Goal: Download file/media

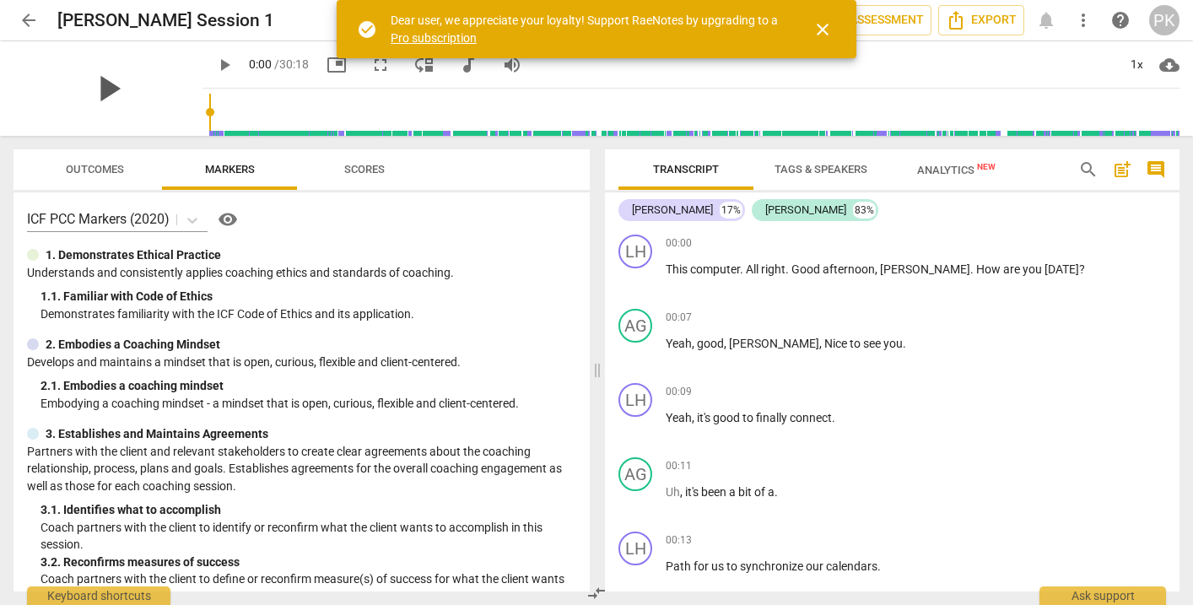
click at [92, 84] on span "play_arrow" at bounding box center [108, 89] width 44 height 44
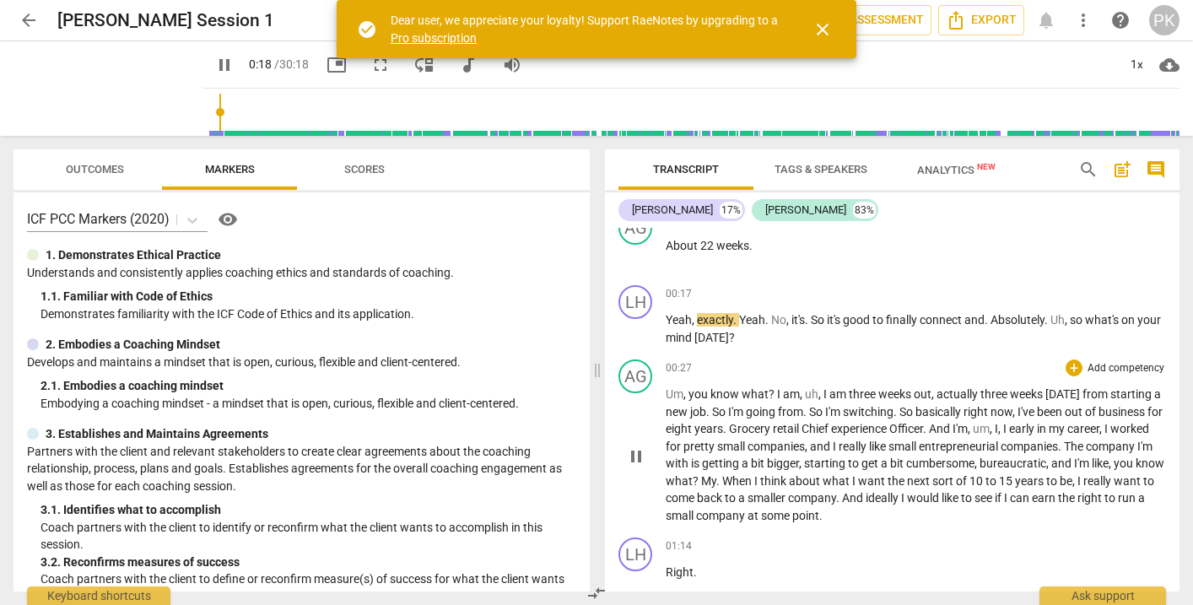
scroll to position [397, 0]
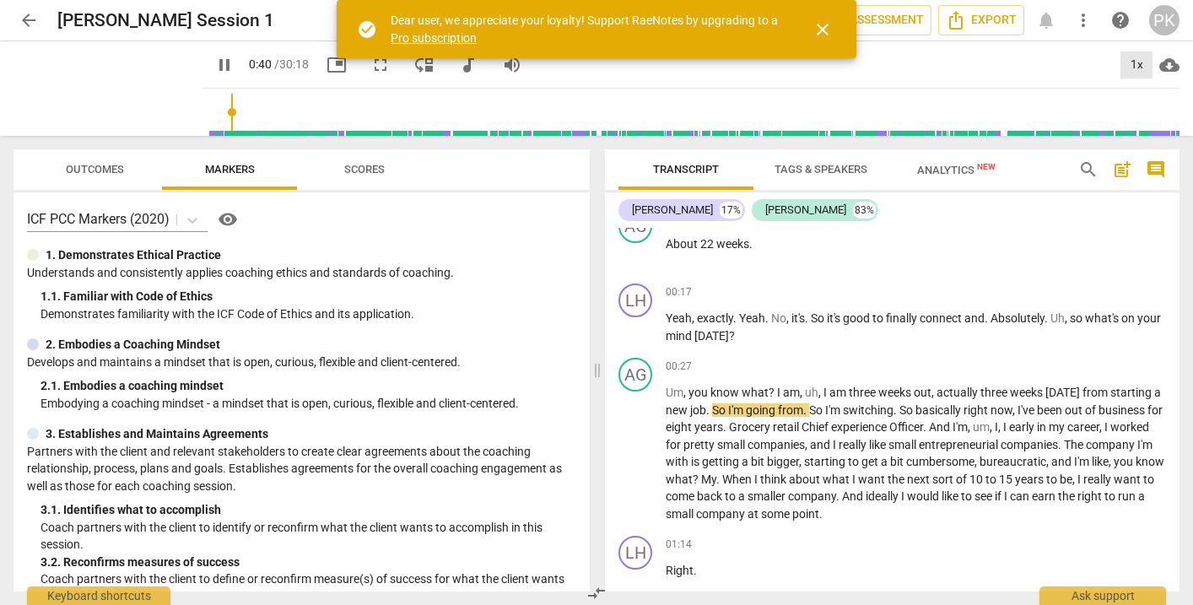
click at [1139, 68] on div "1x" at bounding box center [1137, 64] width 32 height 27
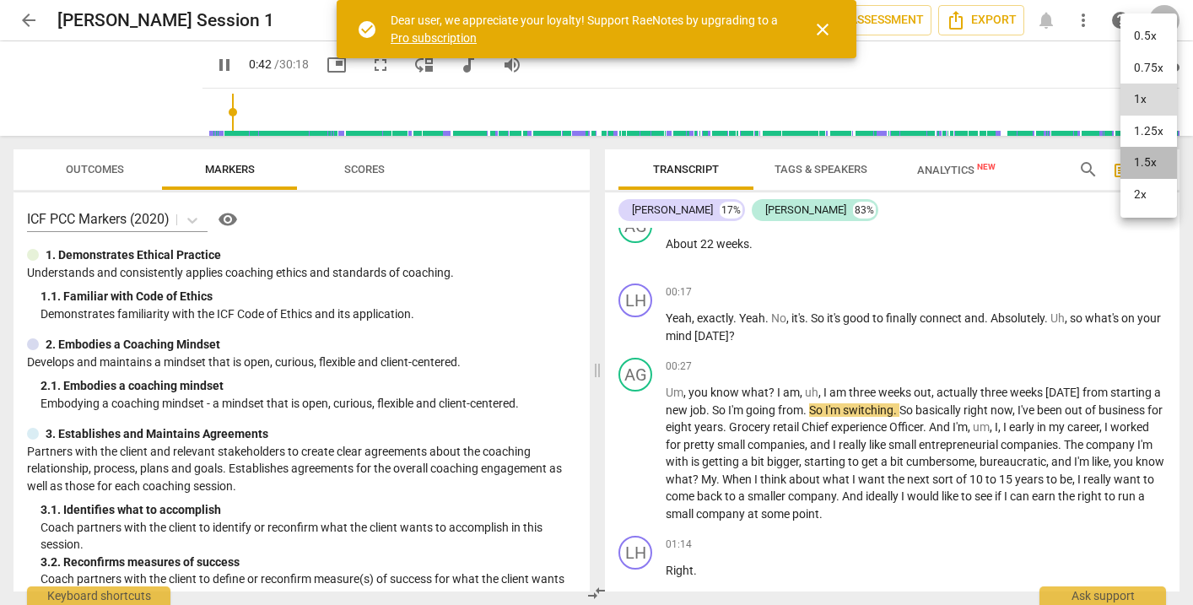
click at [1149, 151] on li "1.5x" at bounding box center [1149, 163] width 57 height 32
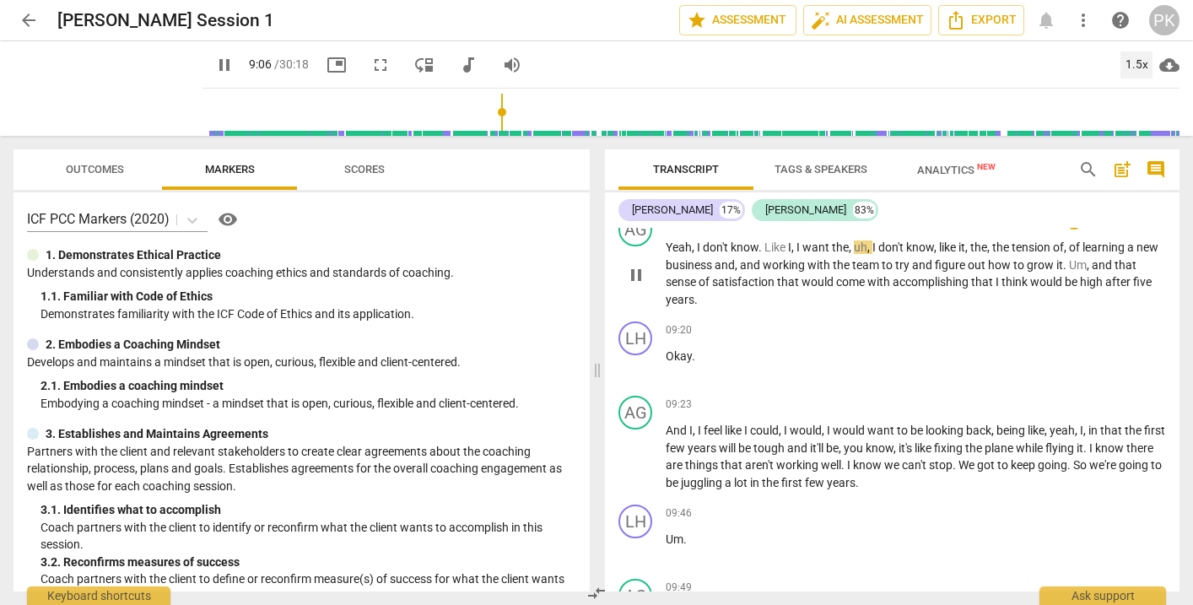
scroll to position [3347, 0]
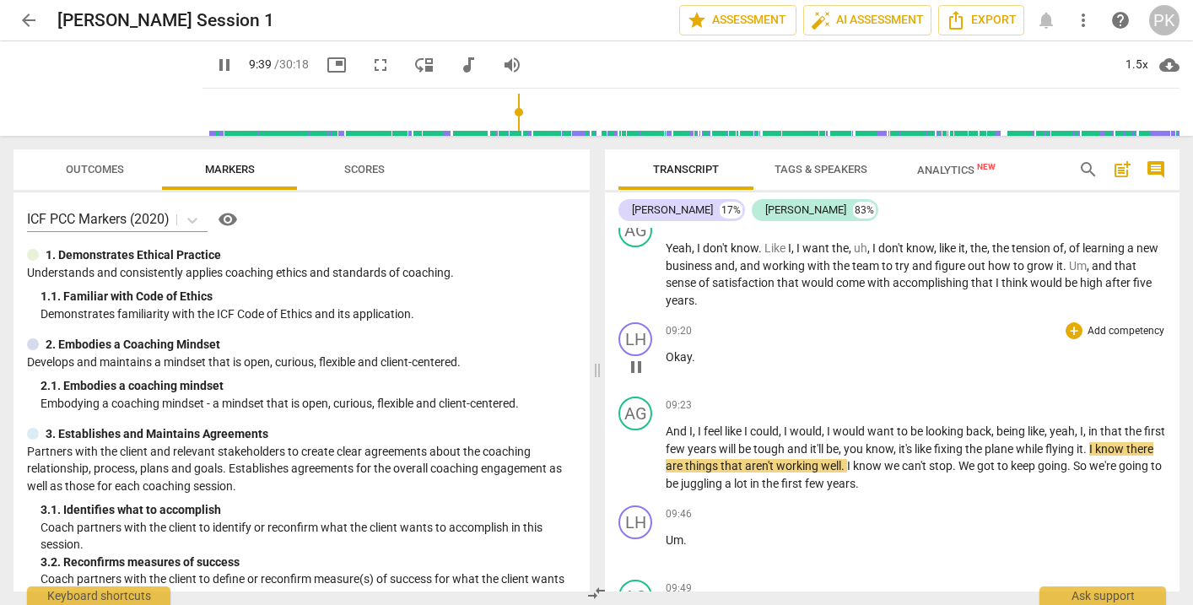
click at [1093, 349] on p "Okay ." at bounding box center [916, 358] width 500 height 18
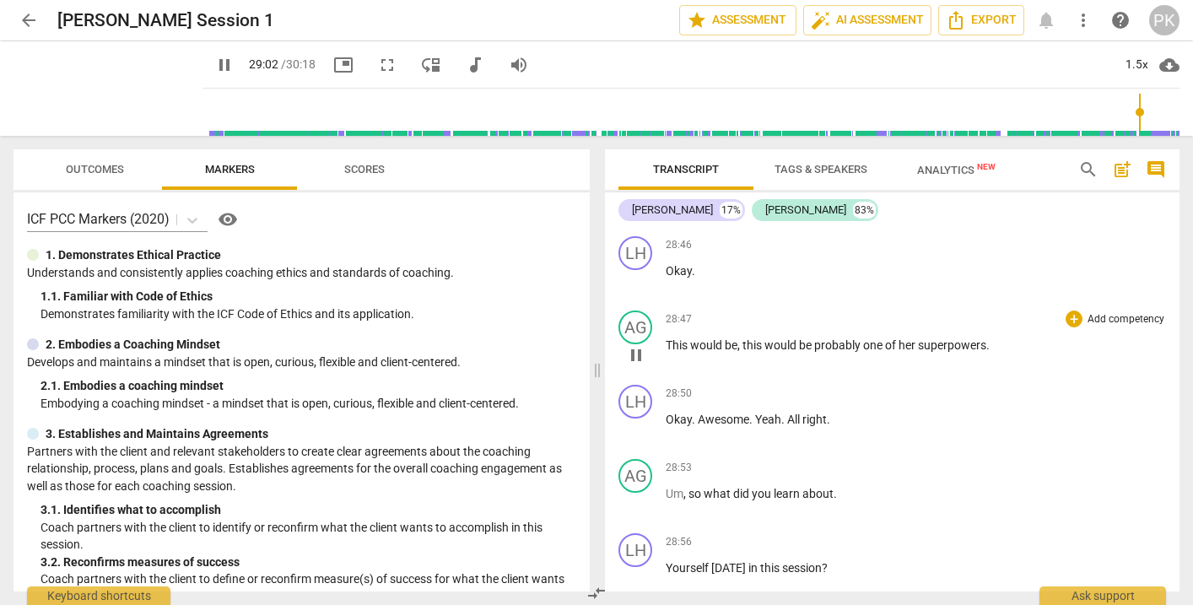
scroll to position [14208, 0]
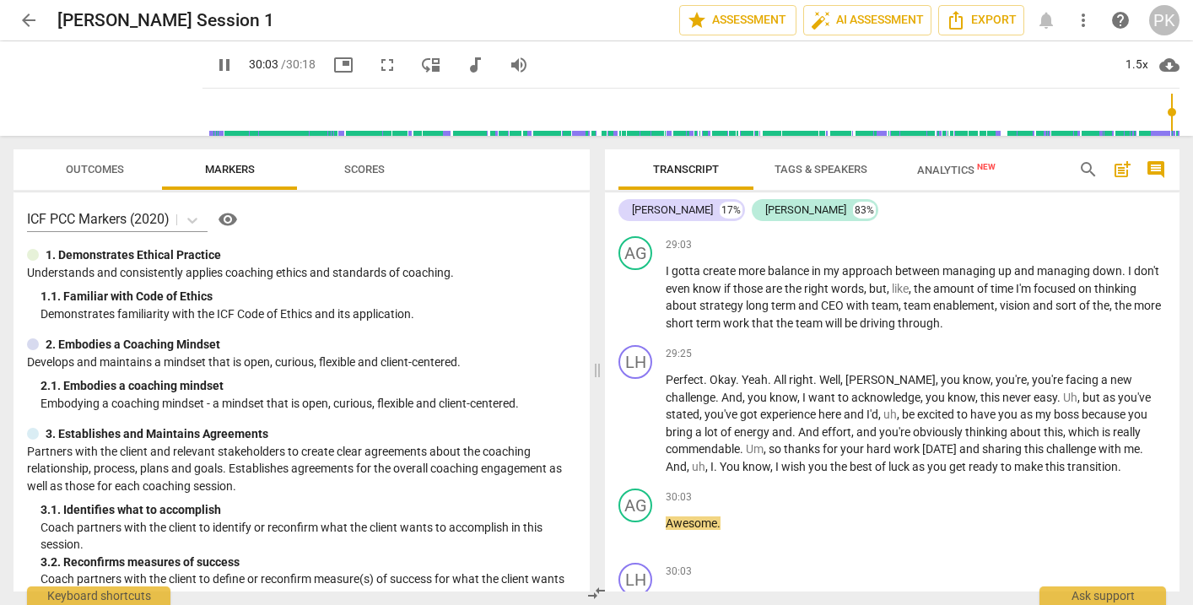
type input "1804"
click at [29, 14] on span "arrow_back" at bounding box center [29, 20] width 20 height 20
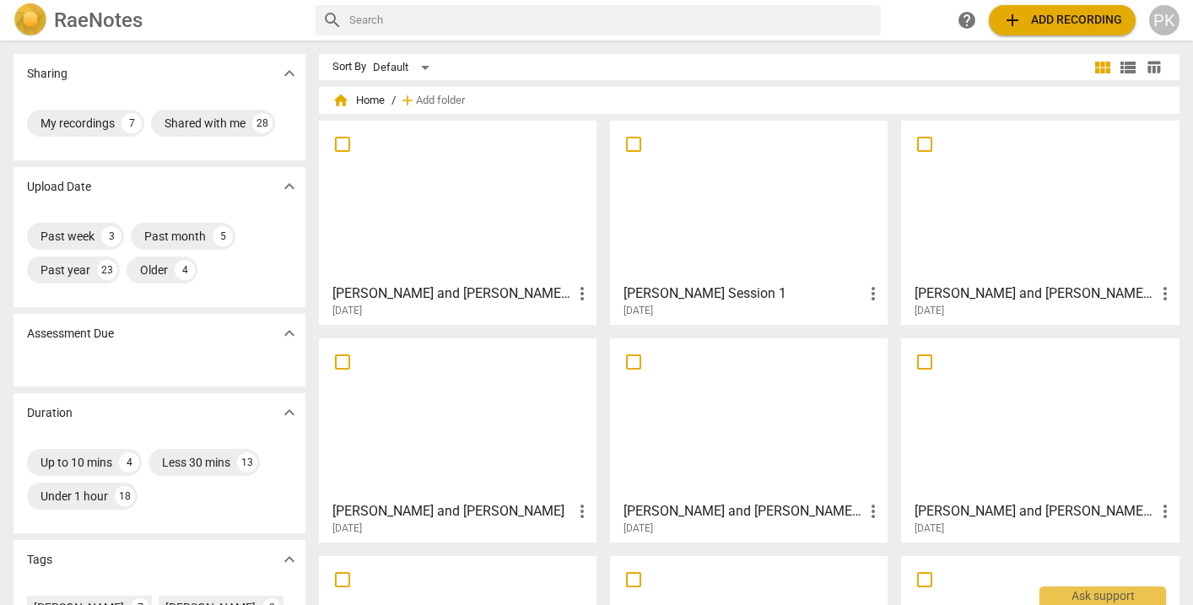
click at [758, 227] on div at bounding box center [749, 201] width 266 height 149
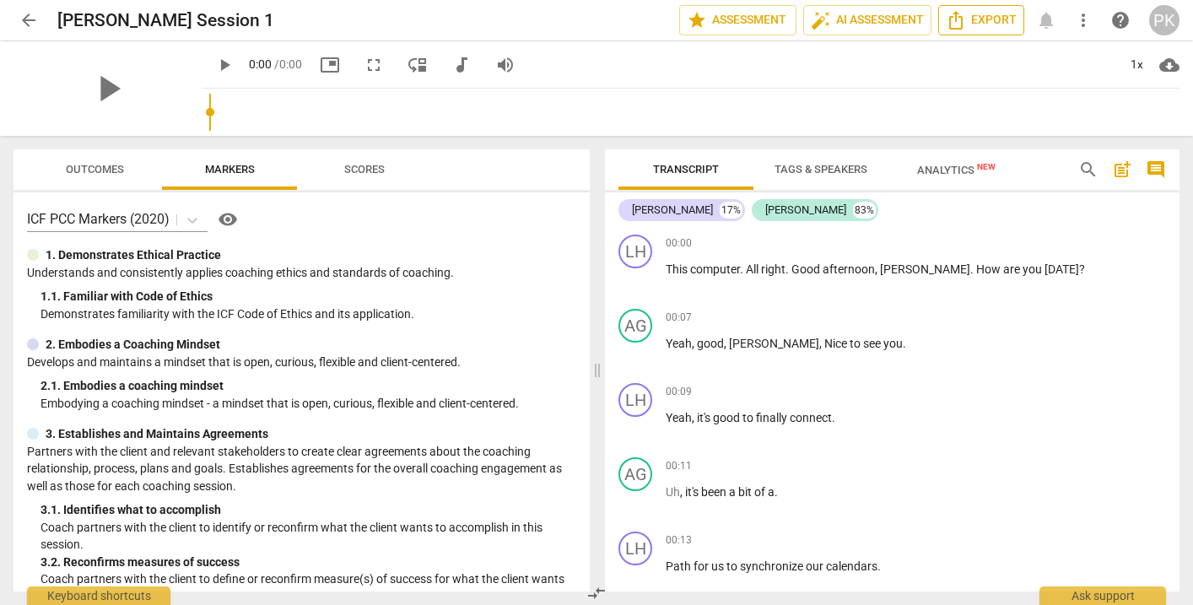
click at [1021, 28] on button "Export" at bounding box center [981, 20] width 86 height 30
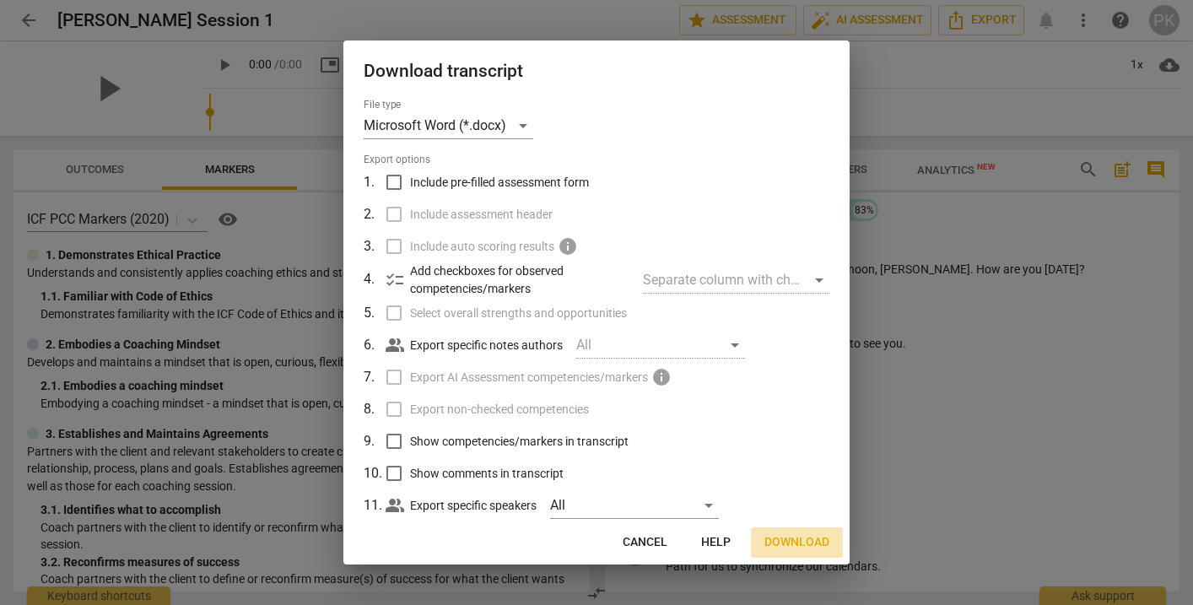
click at [781, 538] on span "Download" at bounding box center [797, 542] width 65 height 17
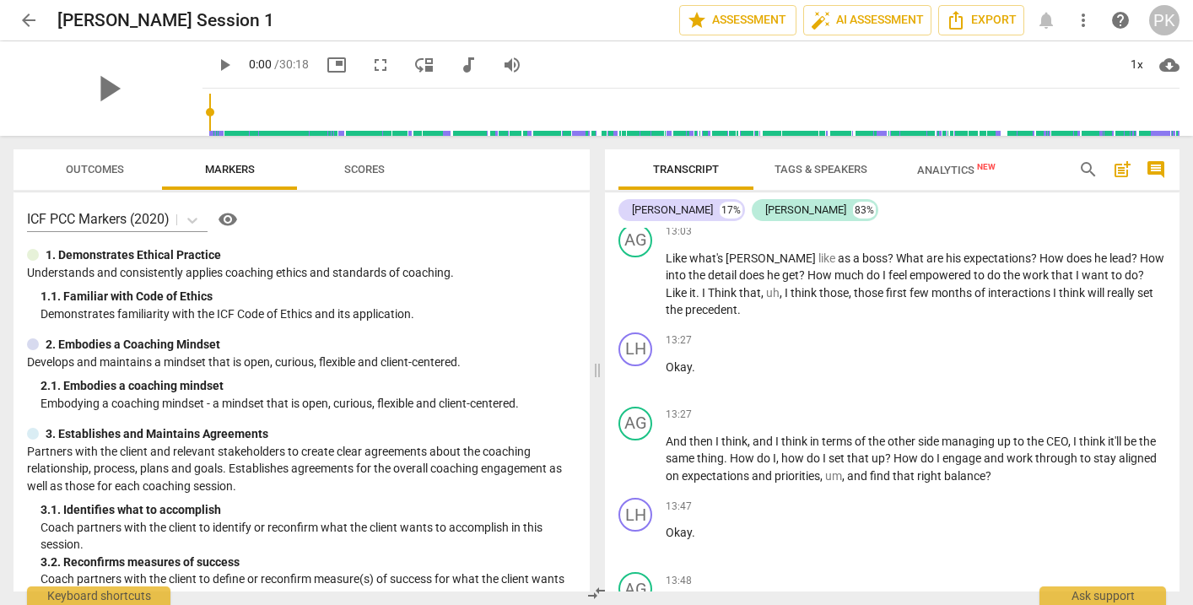
scroll to position [5015, 0]
